Goal: Use online tool/utility: Utilize a website feature to perform a specific function

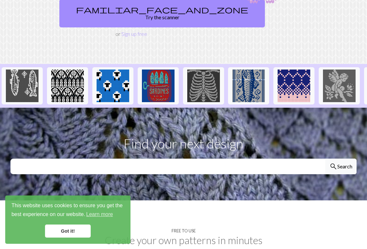
scroll to position [33, 0]
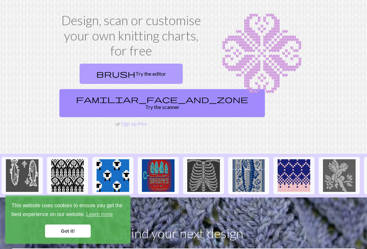
click at [130, 72] on link "brush Try the editor" at bounding box center [131, 74] width 103 height 20
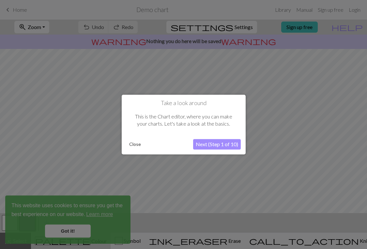
click at [210, 143] on button "Next (Step 1 of 10)" at bounding box center [217, 144] width 48 height 10
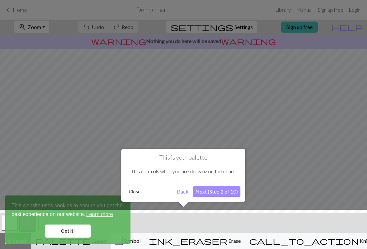
click at [200, 189] on button "Next (Step 2 of 10)" at bounding box center [217, 191] width 48 height 10
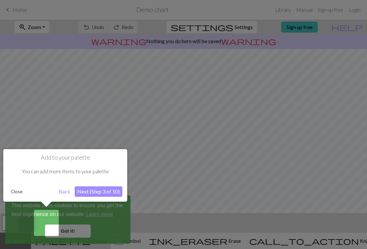
click at [106, 191] on button "Next (Step 3 of 10)" at bounding box center [99, 191] width 48 height 10
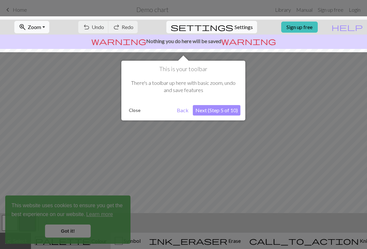
click at [218, 108] on button "Next (Step 5 of 10)" at bounding box center [217, 110] width 48 height 10
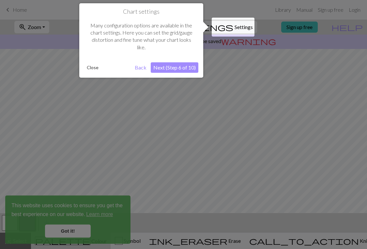
click at [183, 65] on button "Next (Step 6 of 10)" at bounding box center [175, 67] width 48 height 10
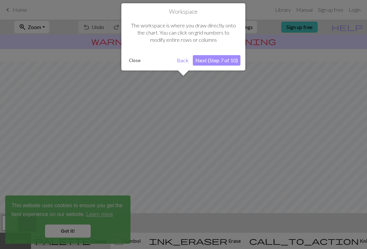
scroll to position [39, 0]
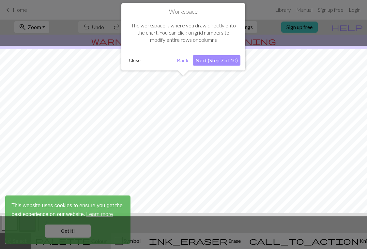
click at [132, 58] on button "Close" at bounding box center [134, 60] width 17 height 10
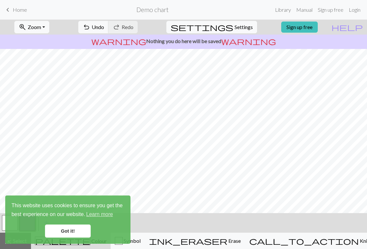
scroll to position [47, 0]
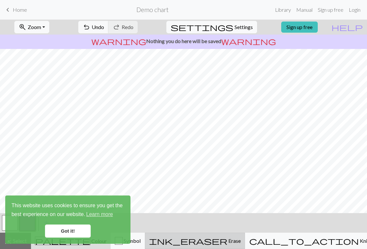
click at [241, 241] on span "Erase" at bounding box center [233, 240] width 13 height 6
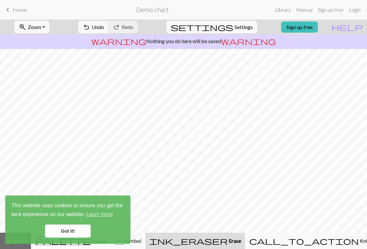
click at [207, 239] on div "ink_eraser Erase Erase" at bounding box center [195, 241] width 92 height 8
click at [78, 231] on link "Got it!" at bounding box center [68, 230] width 46 height 13
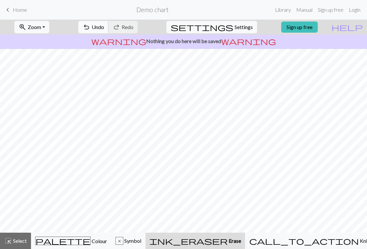
click at [109, 29] on button "undo Undo Undo" at bounding box center [93, 27] width 30 height 12
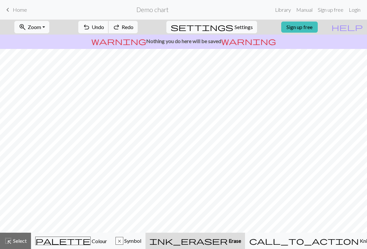
click at [109, 29] on button "undo Undo Undo" at bounding box center [93, 27] width 30 height 12
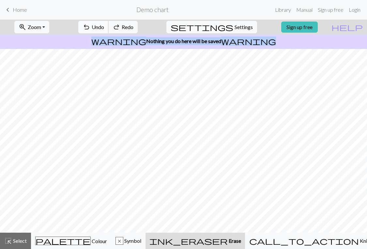
click at [120, 29] on div "undo Undo Undo redo Redo Redo" at bounding box center [107, 27] width 69 height 15
click at [141, 240] on span "Symbol" at bounding box center [132, 240] width 18 height 6
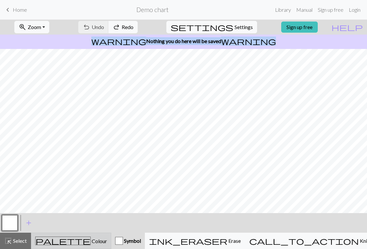
click at [93, 240] on div "palette Colour Colour" at bounding box center [71, 240] width 72 height 8
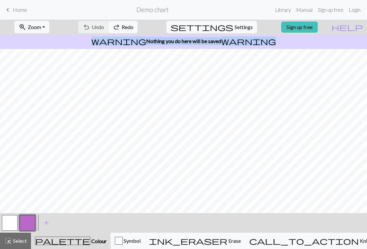
click at [30, 219] on button "button" at bounding box center [28, 223] width 16 height 16
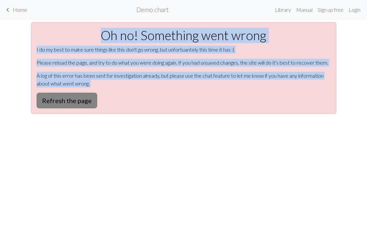
scroll to position [0, 0]
click at [70, 98] on button "Refresh the page" at bounding box center [67, 101] width 61 height 16
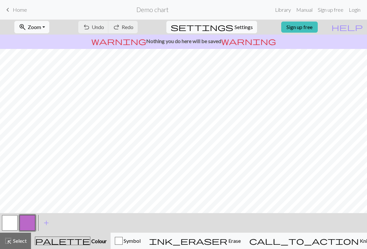
click at [26, 219] on button "button" at bounding box center [28, 223] width 16 height 16
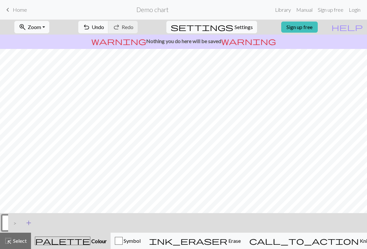
click at [26, 223] on span "add" at bounding box center [29, 222] width 8 height 9
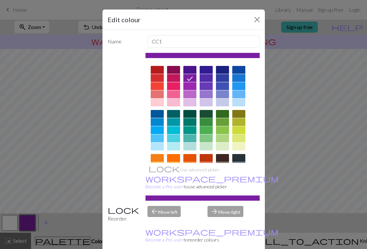
click at [205, 122] on div at bounding box center [206, 122] width 13 height 8
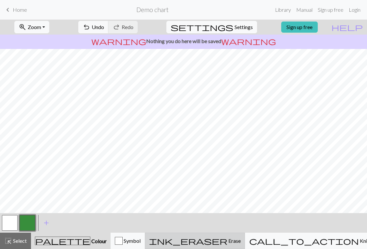
click at [240, 239] on span "Erase" at bounding box center [233, 240] width 13 height 6
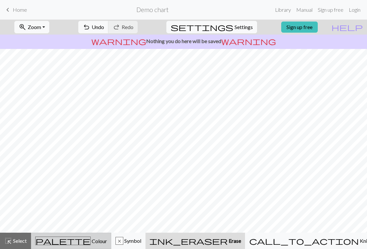
click at [66, 241] on span "palette" at bounding box center [63, 240] width 55 height 9
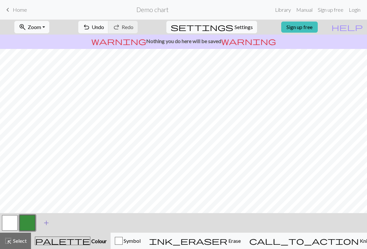
click at [48, 224] on span "add" at bounding box center [46, 222] width 8 height 9
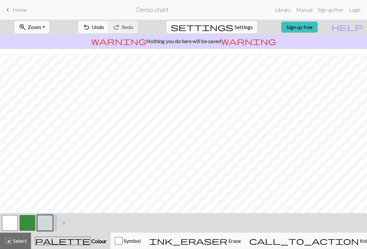
scroll to position [67, 0]
click at [104, 29] on span "Undo" at bounding box center [98, 27] width 12 height 6
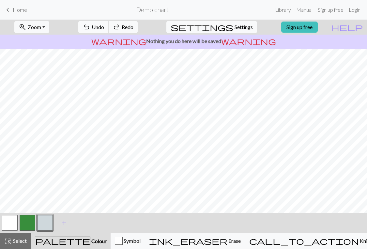
click at [104, 29] on span "Undo" at bounding box center [98, 27] width 12 height 6
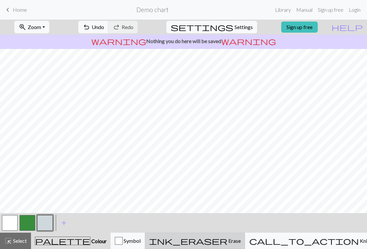
click at [221, 238] on div "ink_eraser Erase Erase" at bounding box center [195, 241] width 92 height 8
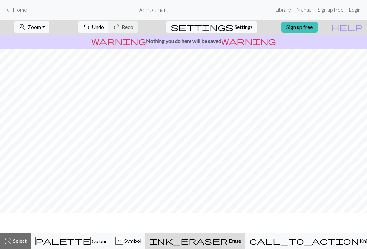
scroll to position [54, 0]
click at [104, 27] on span "Undo" at bounding box center [98, 27] width 12 height 6
